Goal: Task Accomplishment & Management: Manage account settings

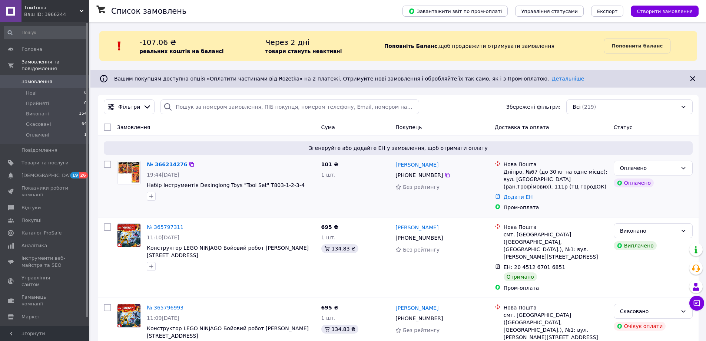
click at [122, 176] on img at bounding box center [129, 172] width 23 height 23
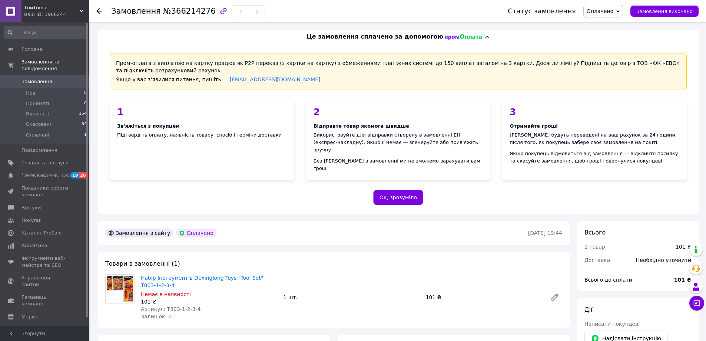
click at [119, 284] on img at bounding box center [120, 288] width 29 height 29
click at [156, 275] on link "Набір Інструментів Dexinglong Toys "Tool Set" T803-1-2-3-4" at bounding box center [202, 281] width 122 height 13
click at [28, 78] on span "Замовлення" at bounding box center [37, 81] width 31 height 7
